Goal: Transaction & Acquisition: Purchase product/service

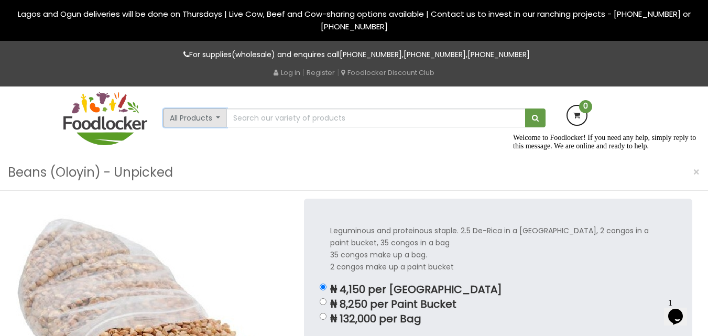
click at [215, 116] on button "All Products" at bounding box center [195, 117] width 64 height 19
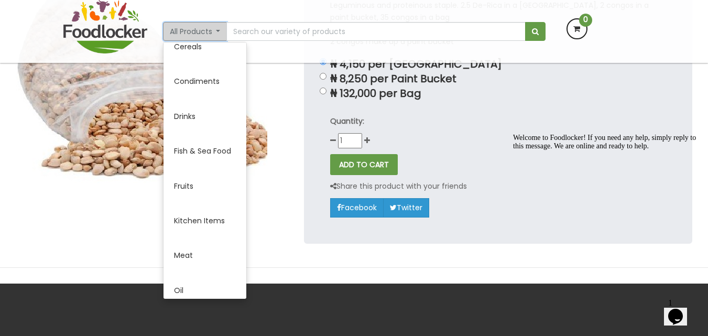
scroll to position [50, 0]
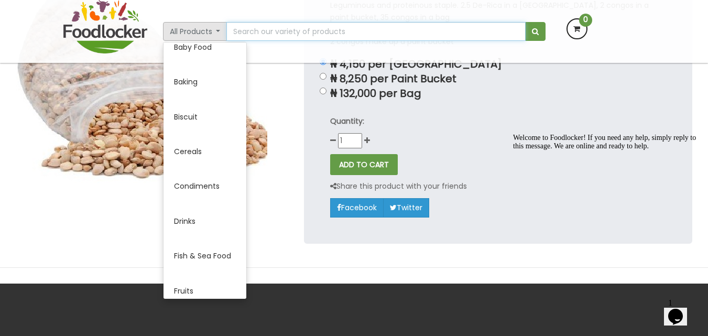
click at [316, 29] on input "text" at bounding box center [375, 31] width 299 height 19
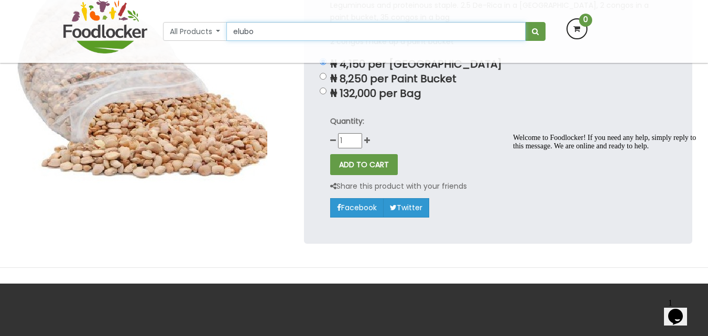
type input "Yam flour (Elubo)"
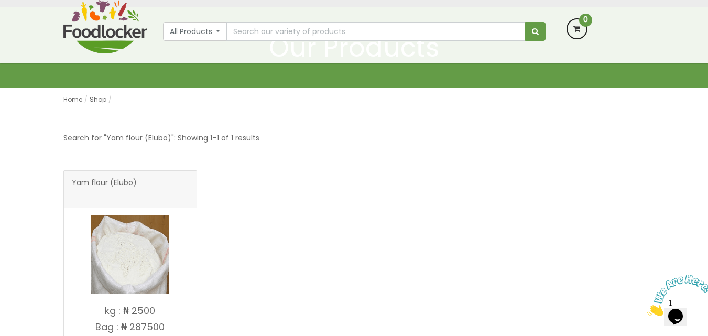
scroll to position [52, 0]
